Goal: Information Seeking & Learning: Learn about a topic

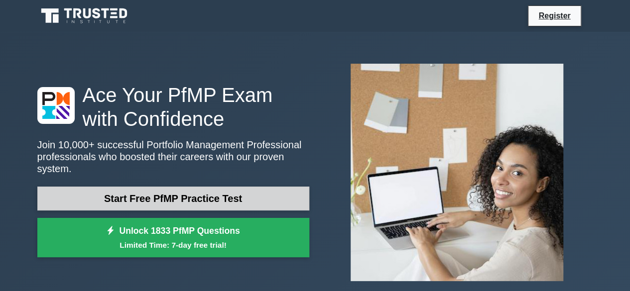
click at [182, 200] on link "Start Free PfMP Practice Test" at bounding box center [173, 199] width 272 height 24
